Goal: Information Seeking & Learning: Learn about a topic

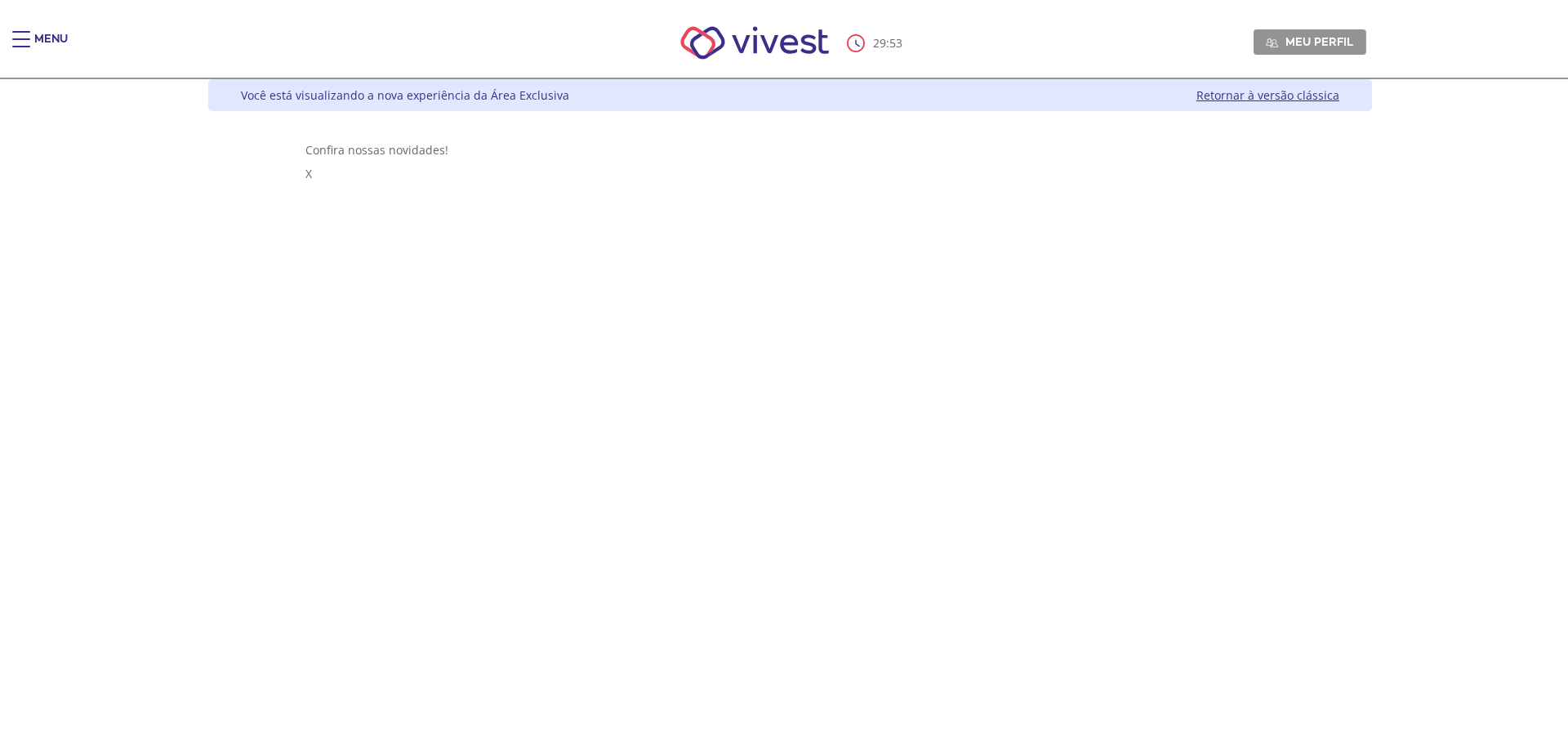
drag, startPoint x: 26, startPoint y: 35, endPoint x: 47, endPoint y: 34, distance: 21.0
click at [33, 36] on div "Menu" at bounding box center [28, 48] width 32 height 32
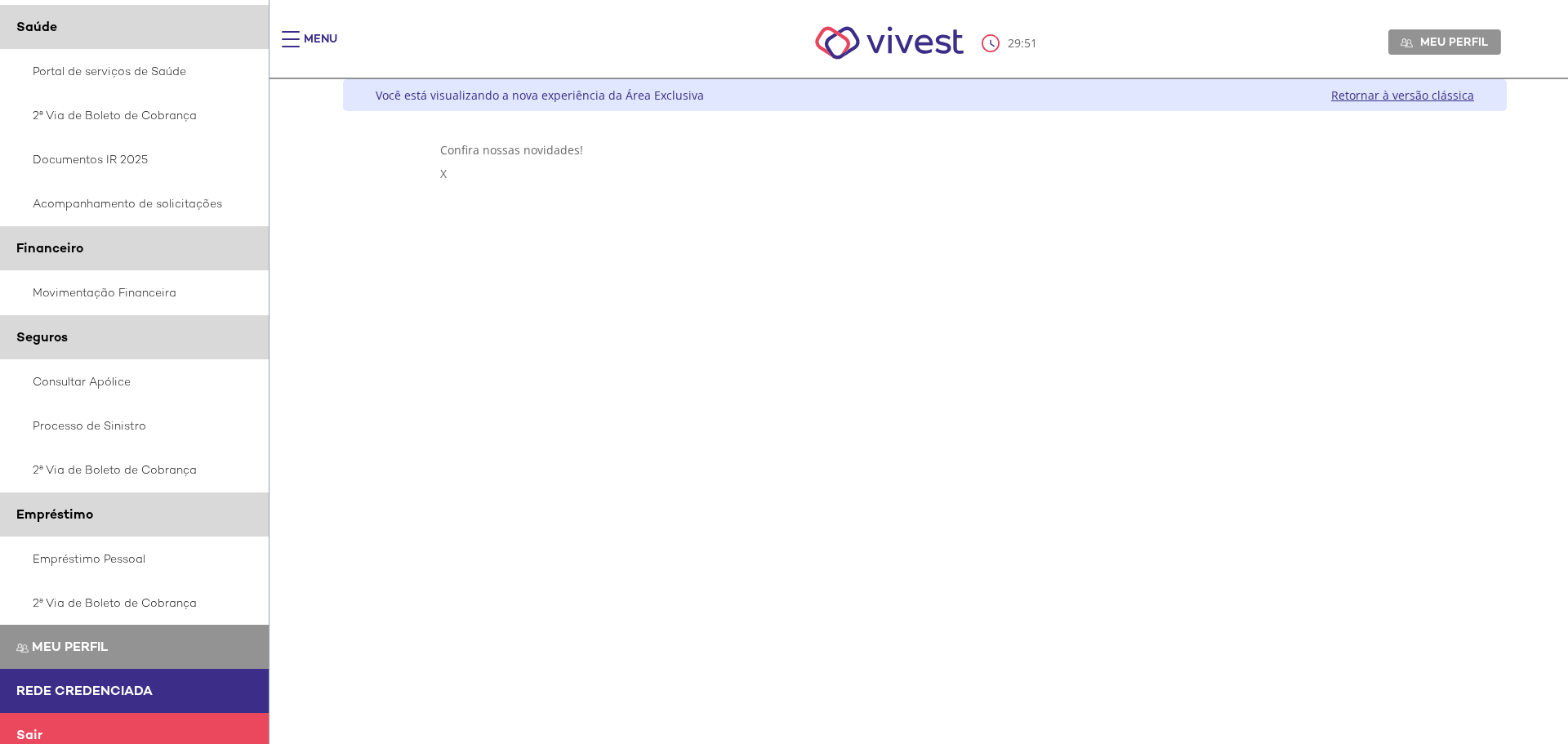
scroll to position [183, 0]
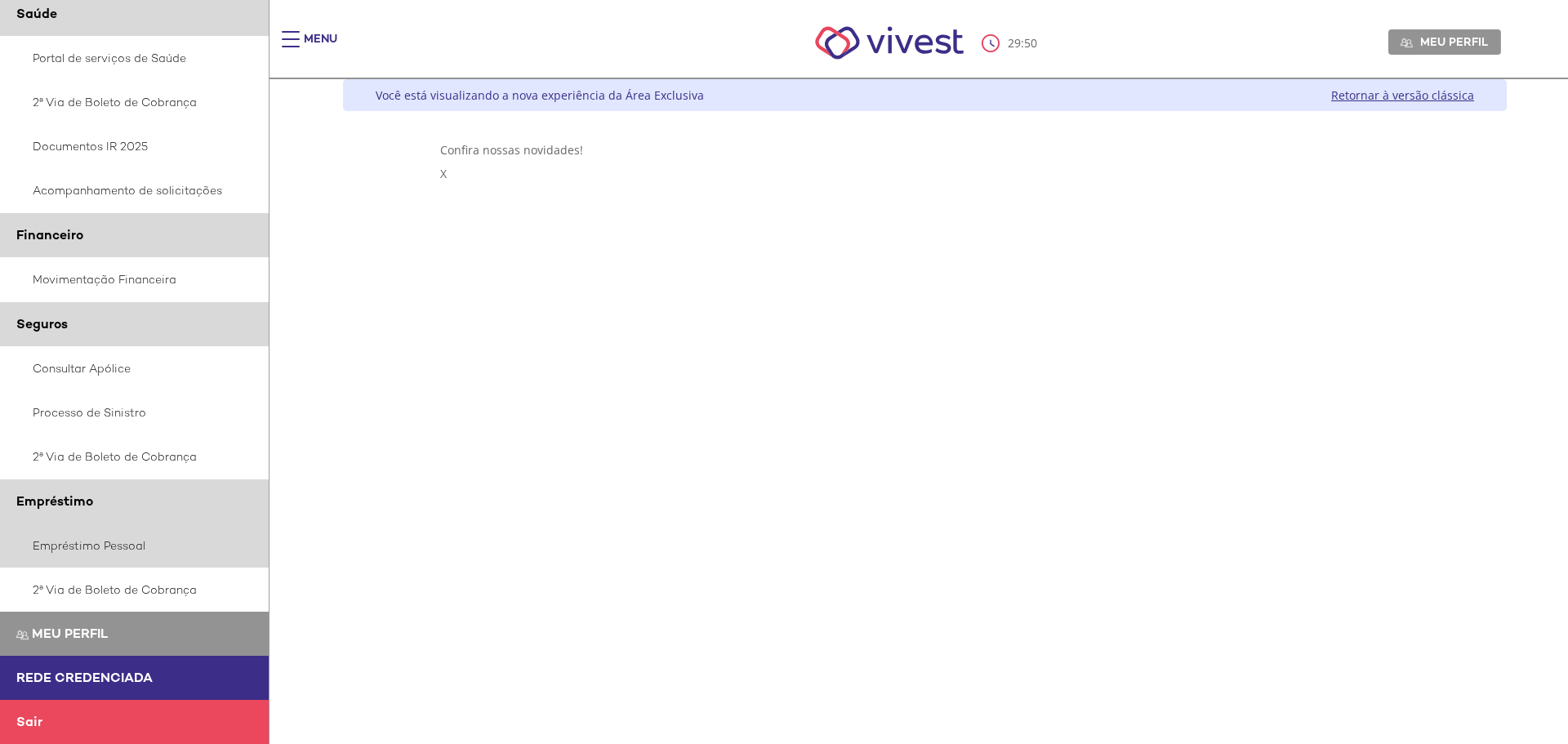
click at [75, 556] on link "Empréstimo Pessoal" at bounding box center [134, 545] width 269 height 44
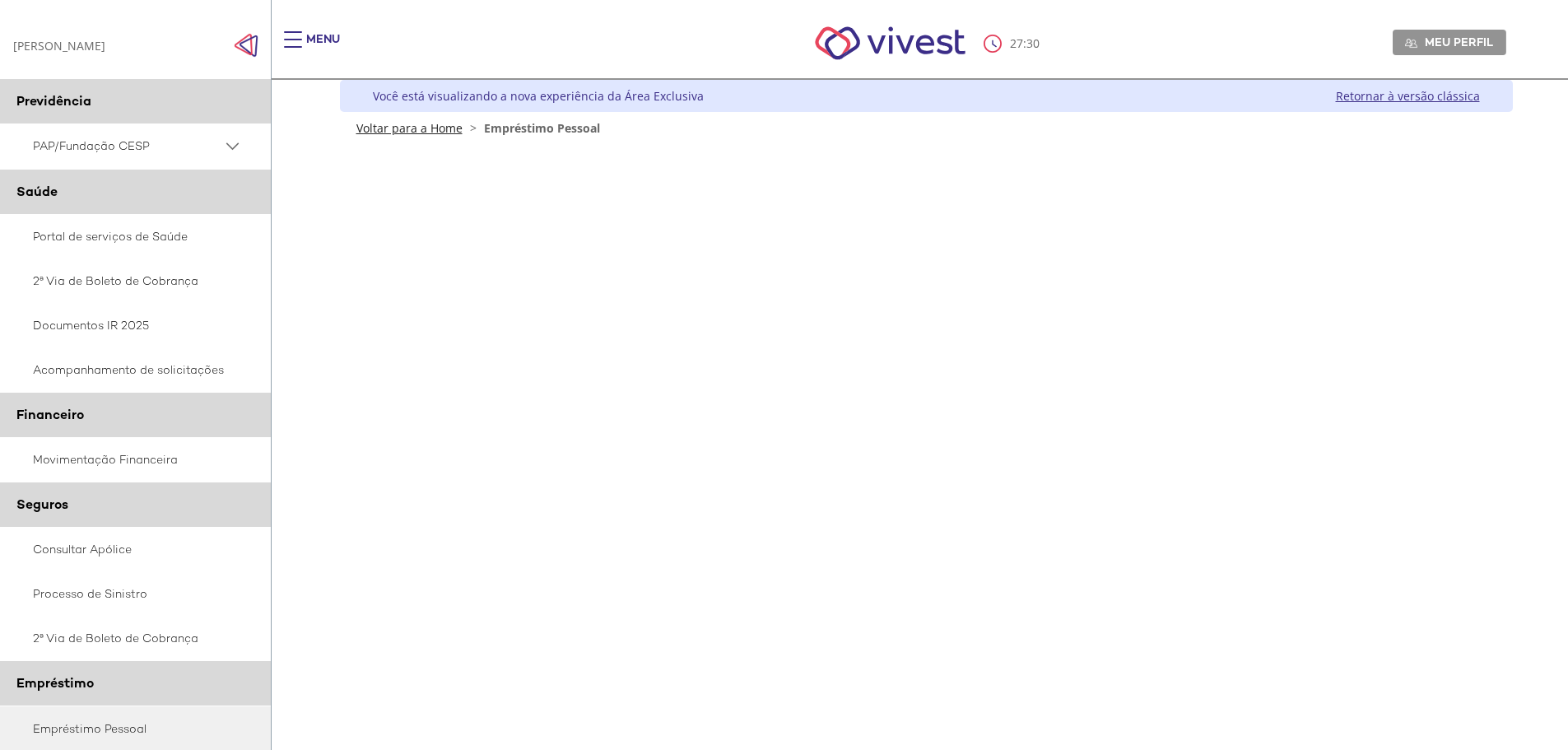
click at [423, 124] on link "Voltar para a Home" at bounding box center [409, 128] width 106 height 15
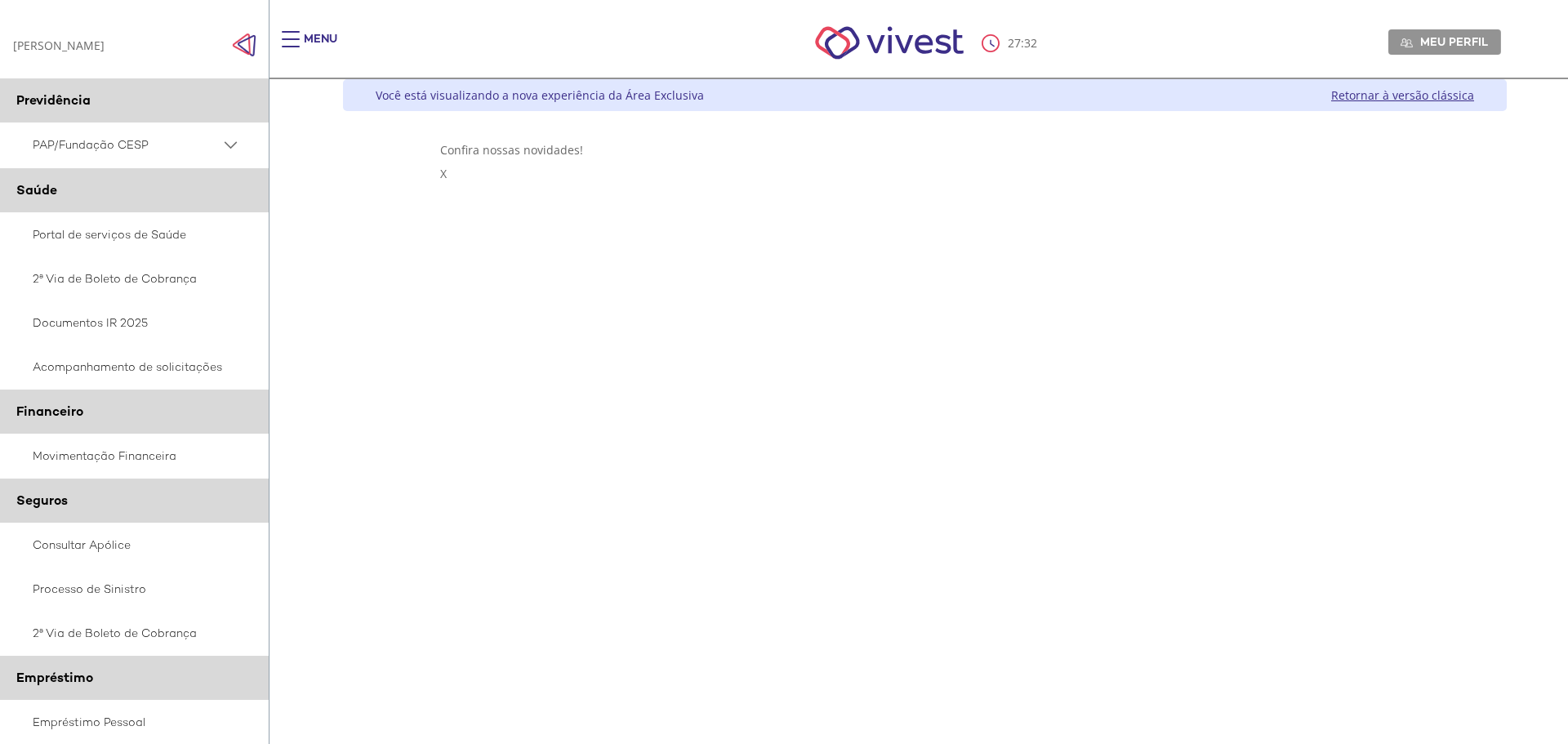
click at [110, 700] on link "Empréstimo Pessoal" at bounding box center [134, 722] width 269 height 44
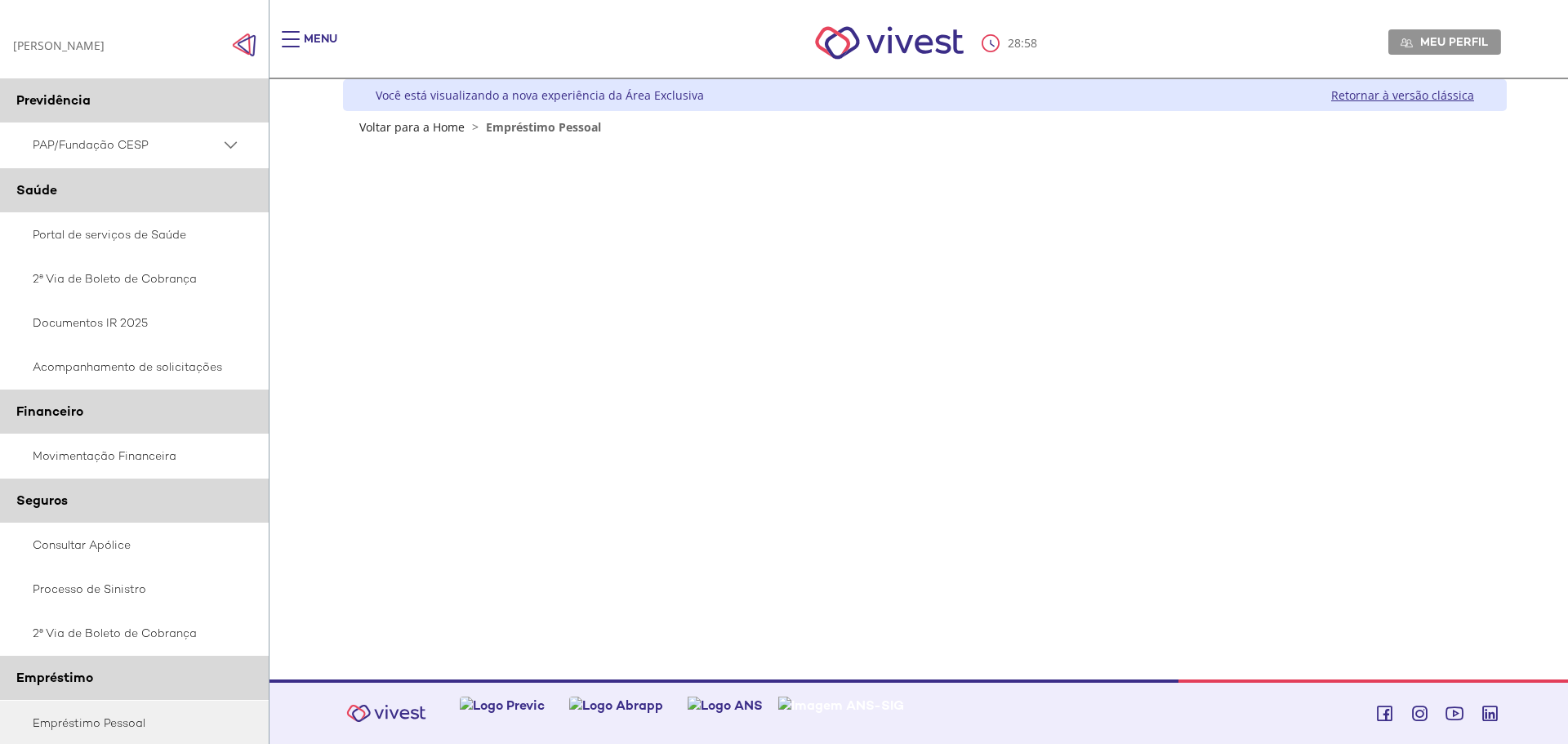
click at [534, 130] on span "Empréstimo Pessoal" at bounding box center [544, 127] width 116 height 15
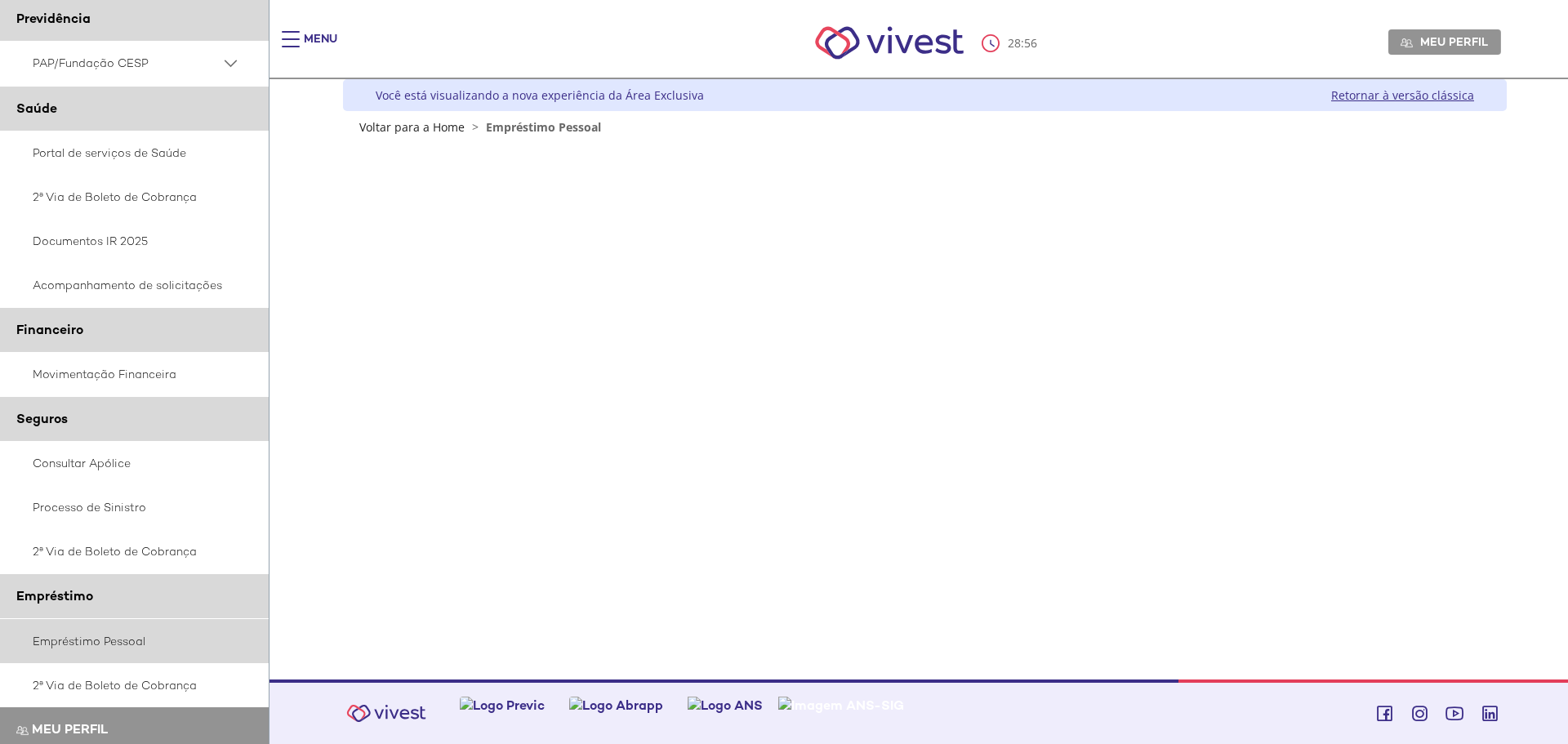
click at [136, 663] on link "Empréstimo Pessoal" at bounding box center [134, 641] width 269 height 44
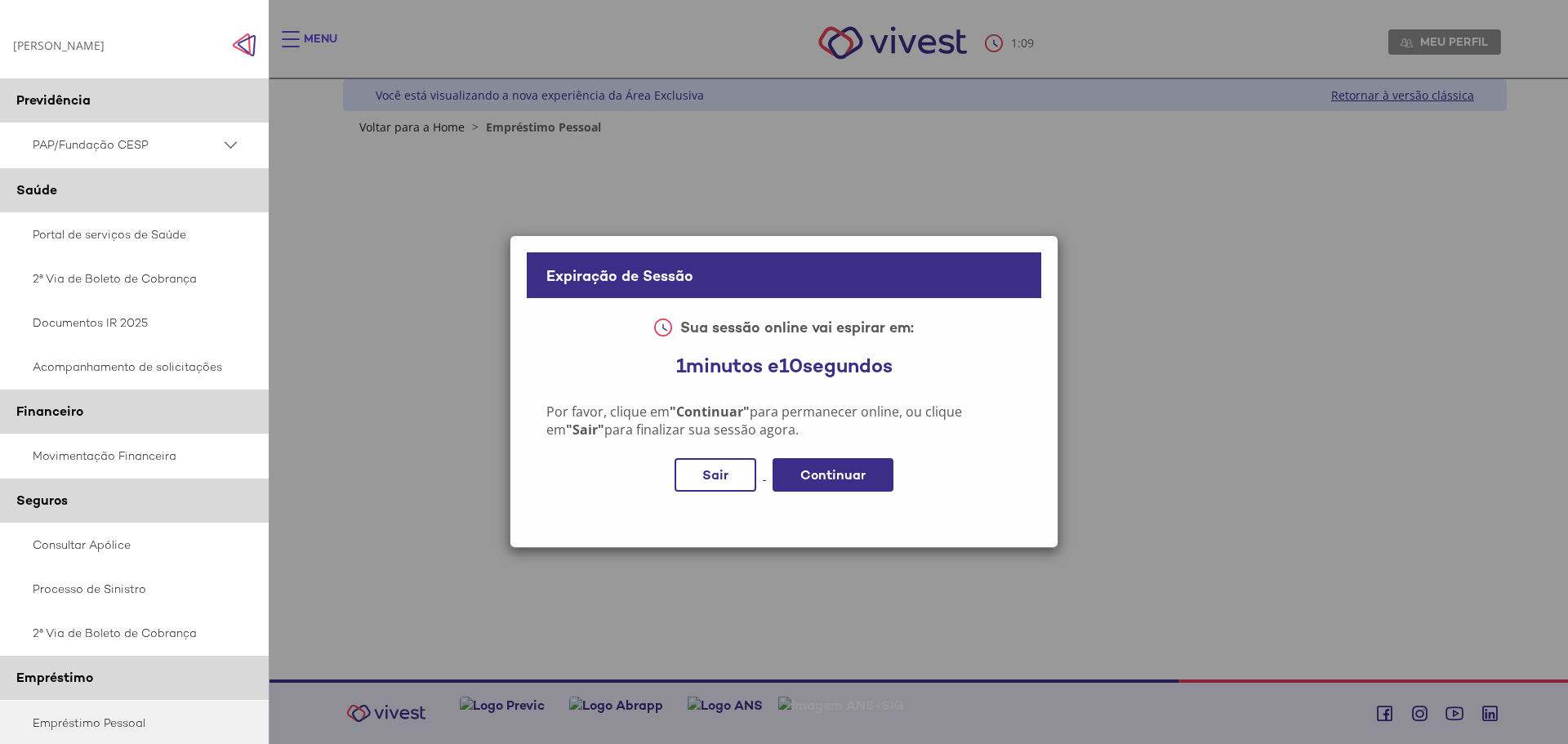
click at [674, 465] on div "Sair" at bounding box center [715, 474] width 82 height 33
click at [721, 478] on div "Sair" at bounding box center [715, 474] width 82 height 33
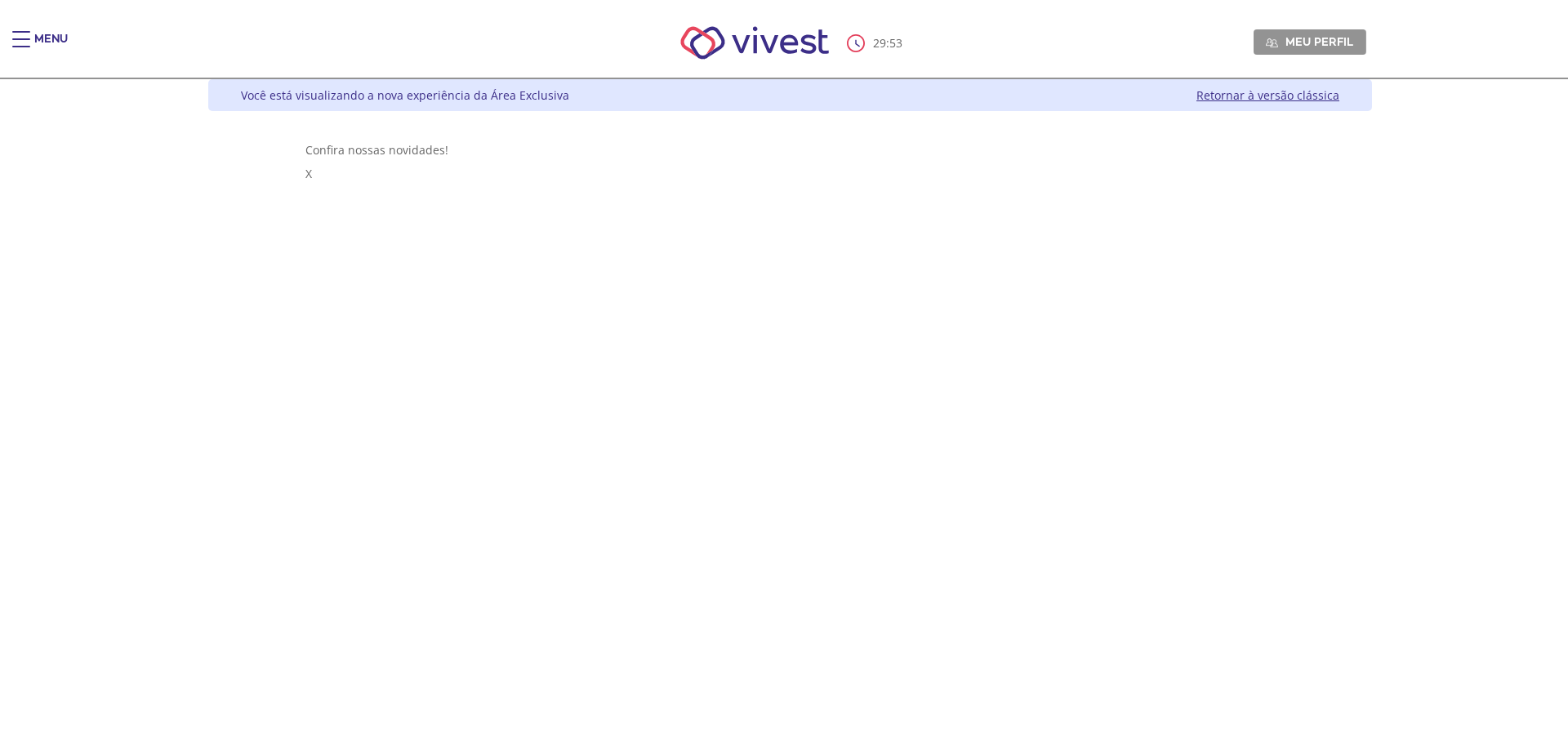
click at [1339, 98] on link "Retornar à versão clássica" at bounding box center [1267, 95] width 143 height 15
